Goal: Book appointment/travel/reservation

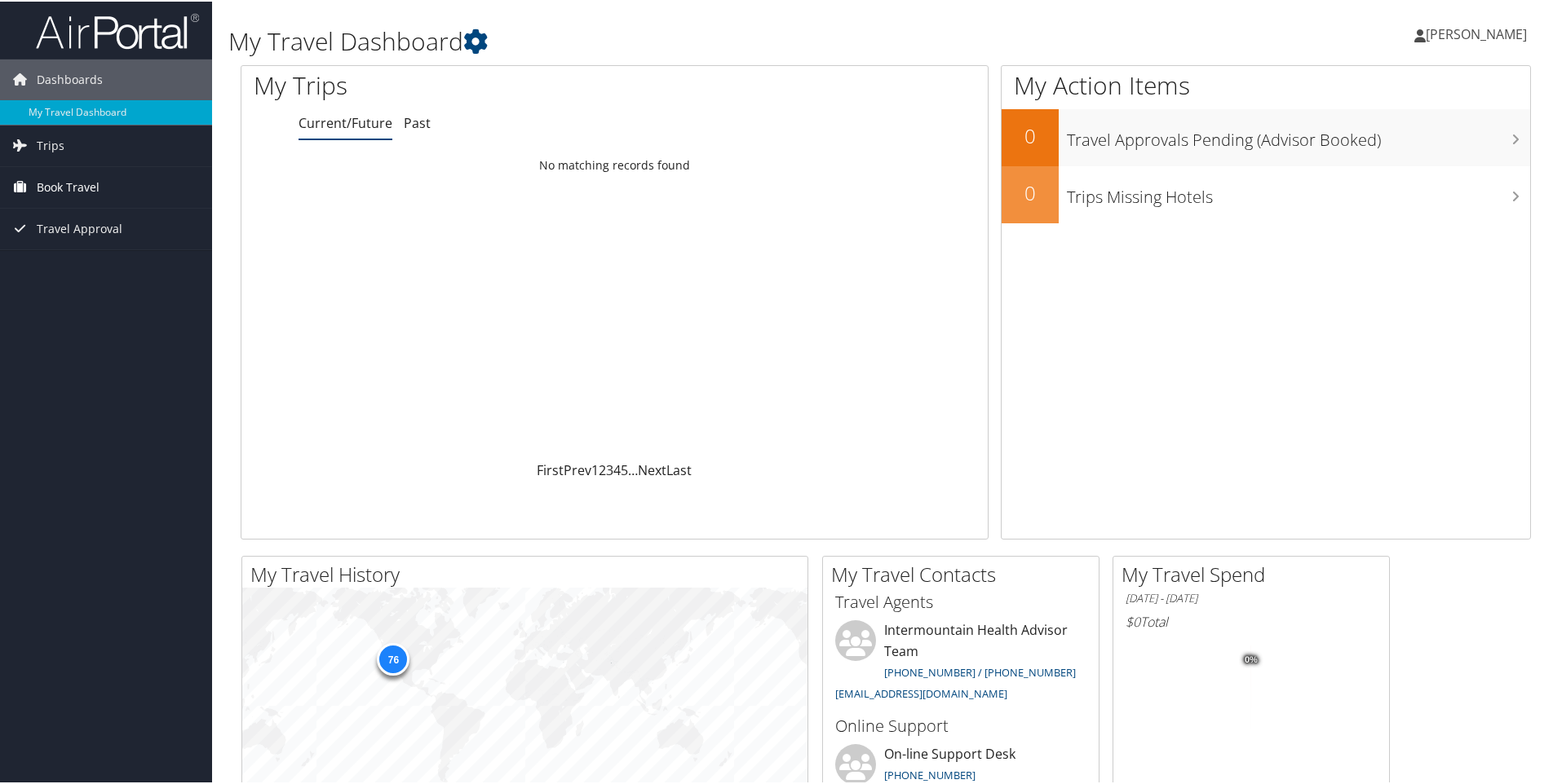
click at [76, 180] on span "Book Travel" at bounding box center [68, 186] width 63 height 41
click at [103, 272] on link "Book/Manage Online Trips" at bounding box center [106, 267] width 212 height 24
